Goal: Task Accomplishment & Management: Use online tool/utility

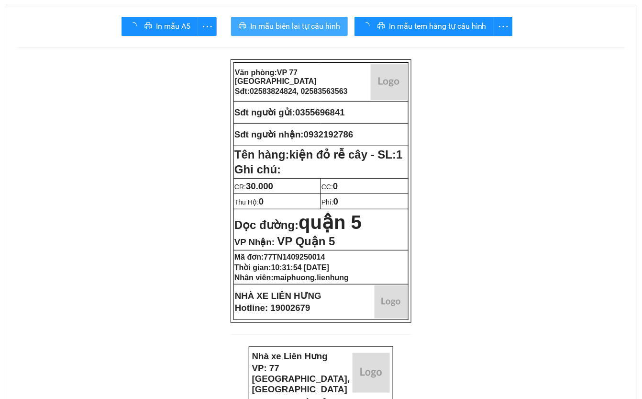
click at [323, 35] on button "In mẫu biên lai tự cấu hình" at bounding box center [289, 26] width 117 height 19
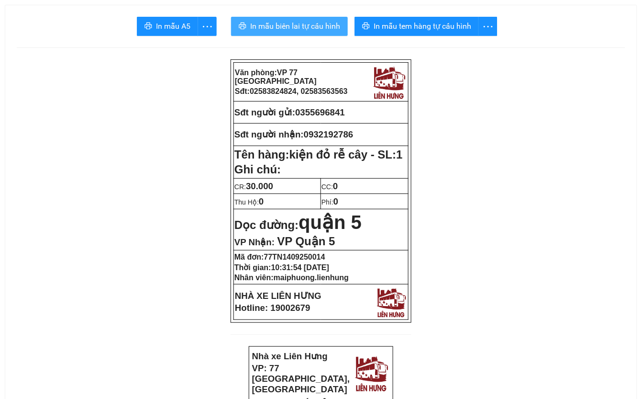
click at [323, 35] on button "In mẫu biên lai tự cấu hình" at bounding box center [289, 26] width 117 height 19
click at [386, 30] on span "In mẫu tem hàng tự cấu hình" at bounding box center [423, 26] width 98 height 12
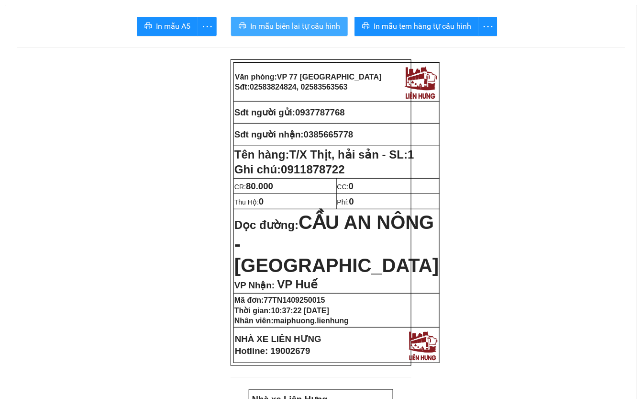
click at [326, 28] on span "In mẫu biên lai tự cấu hình" at bounding box center [295, 26] width 90 height 12
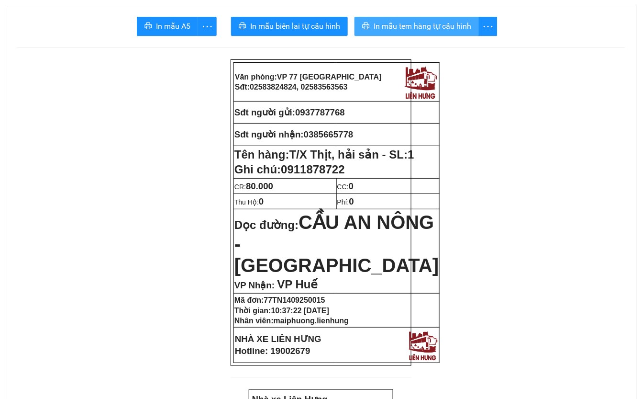
click at [432, 25] on span "In mẫu tem hàng tự cấu hình" at bounding box center [423, 26] width 98 height 12
